Goal: Task Accomplishment & Management: Complete application form

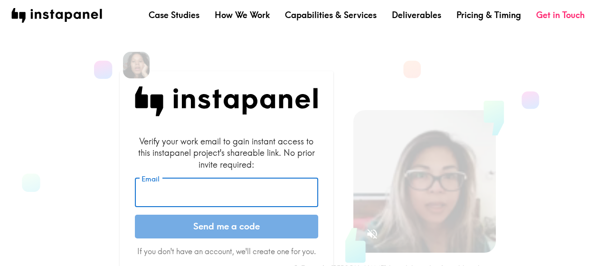
click at [209, 191] on input "Email" at bounding box center [226, 192] width 183 height 29
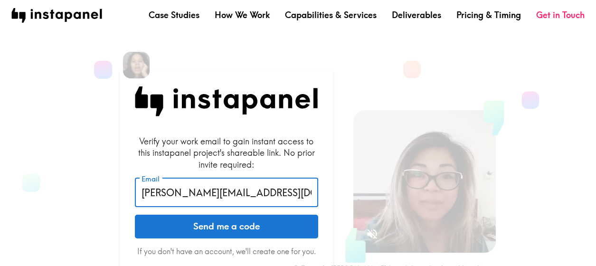
click at [176, 193] on input "[PERSON_NAME][EMAIL_ADDRESS][DOMAIN_NAME]" at bounding box center [226, 192] width 183 height 29
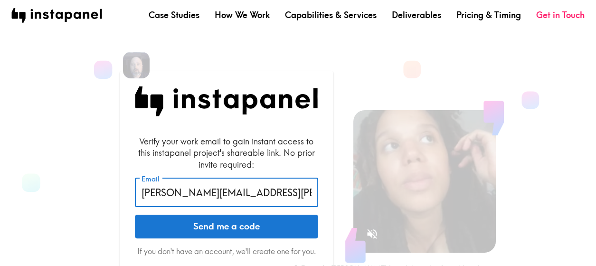
drag, startPoint x: 218, startPoint y: 193, endPoint x: 360, endPoint y: 184, distance: 142.2
click at [360, 184] on section "Verify your work email to gain instant access to this instapanel project's shar…" at bounding box center [290, 197] width 573 height 364
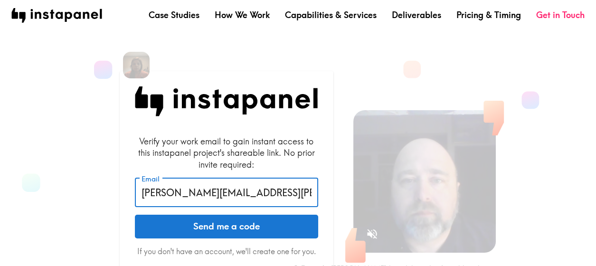
type input "[PERSON_NAME][EMAIL_ADDRESS][PERSON_NAME][DOMAIN_NAME]"
click at [135, 214] on button "Send me a code" at bounding box center [226, 226] width 183 height 24
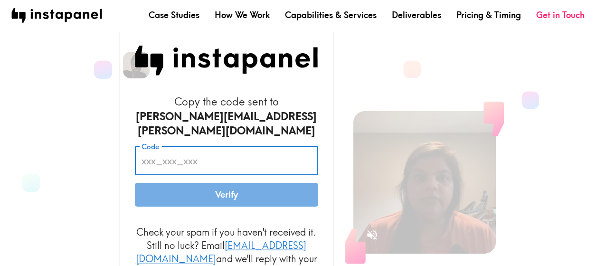
click at [226, 162] on input "Code" at bounding box center [226, 160] width 183 height 29
paste input "KQG_533_5yQ"
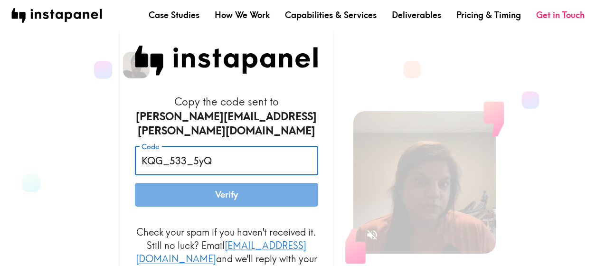
type input "KQG_533_5yQ"
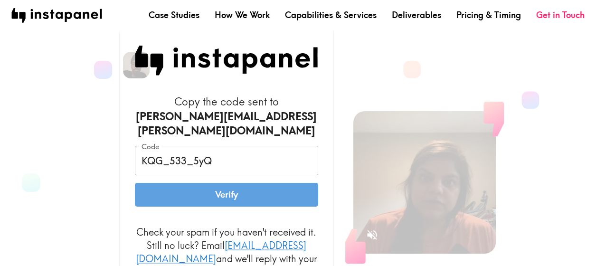
click at [230, 194] on button "Verify" at bounding box center [226, 195] width 183 height 24
